Goal: Check status: Check status

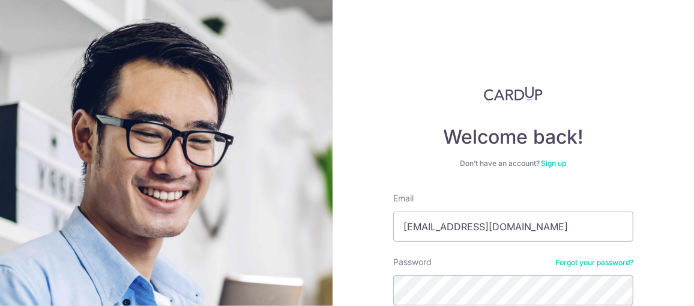
type input "[EMAIL_ADDRESS][DOMAIN_NAME]"
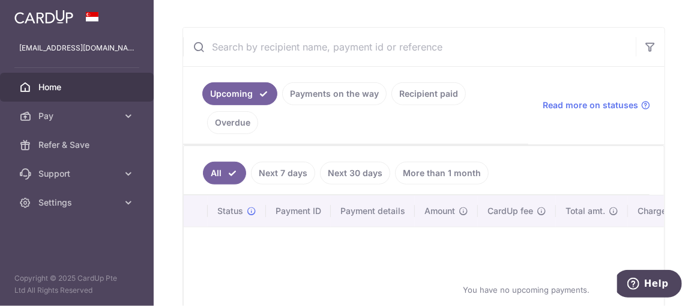
click at [426, 95] on link "Recipient paid" at bounding box center [429, 93] width 74 height 23
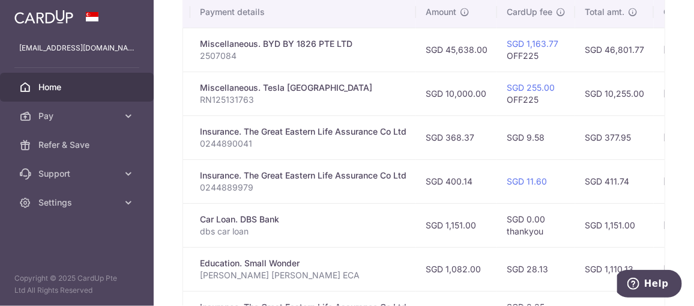
scroll to position [312, 0]
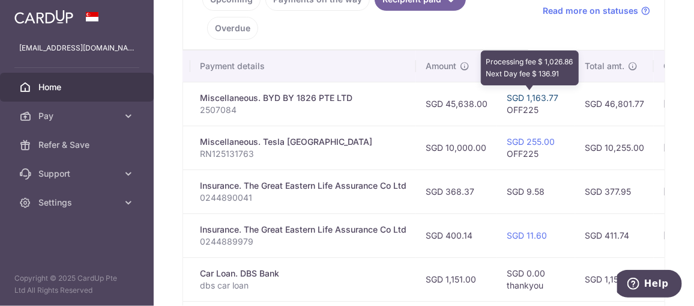
click at [507, 94] on link "SGD 1,163.77" at bounding box center [533, 97] width 52 height 10
drag, startPoint x: 527, startPoint y: 95, endPoint x: 550, endPoint y: 95, distance: 22.2
click at [550, 95] on link "SGD 1,163.77" at bounding box center [533, 97] width 52 height 10
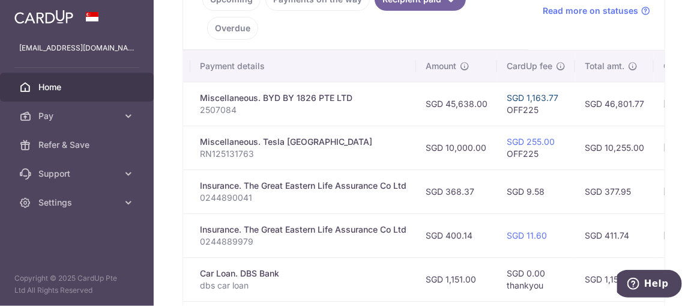
drag, startPoint x: 550, startPoint y: 95, endPoint x: 513, endPoint y: 94, distance: 36.7
click at [513, 94] on link "SGD 1,163.77" at bounding box center [533, 97] width 52 height 10
